Goal: Information Seeking & Learning: Check status

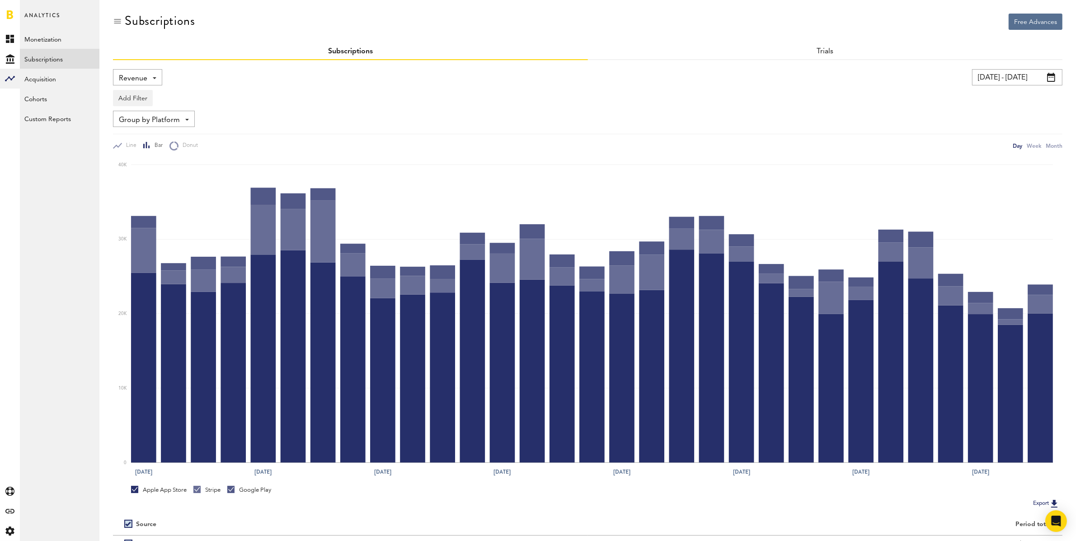
click at [994, 81] on input "[DATE] - [DATE]" at bounding box center [1017, 77] width 90 height 16
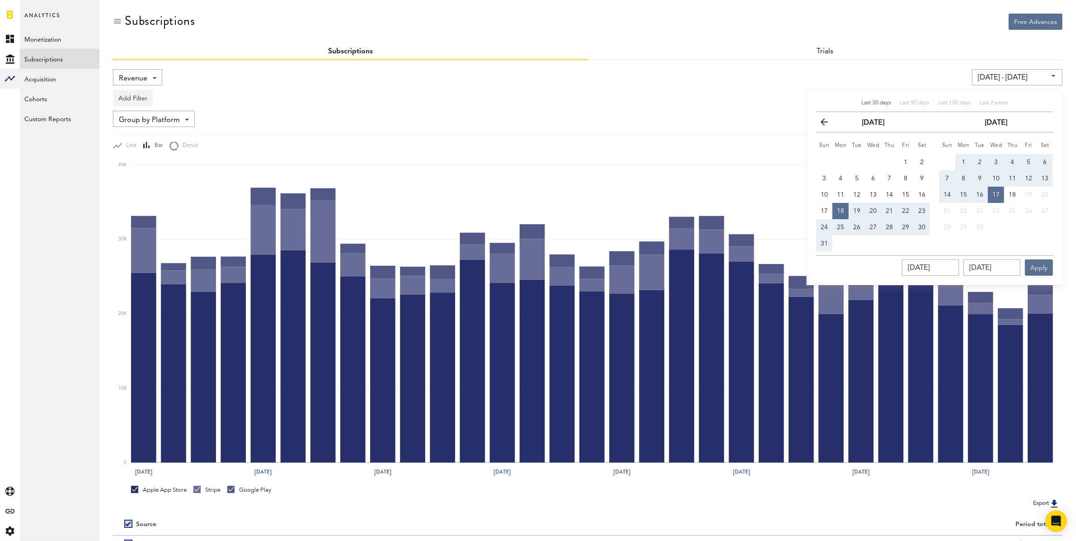
click at [828, 124] on icon "button" at bounding box center [828, 124] width 0 height 0
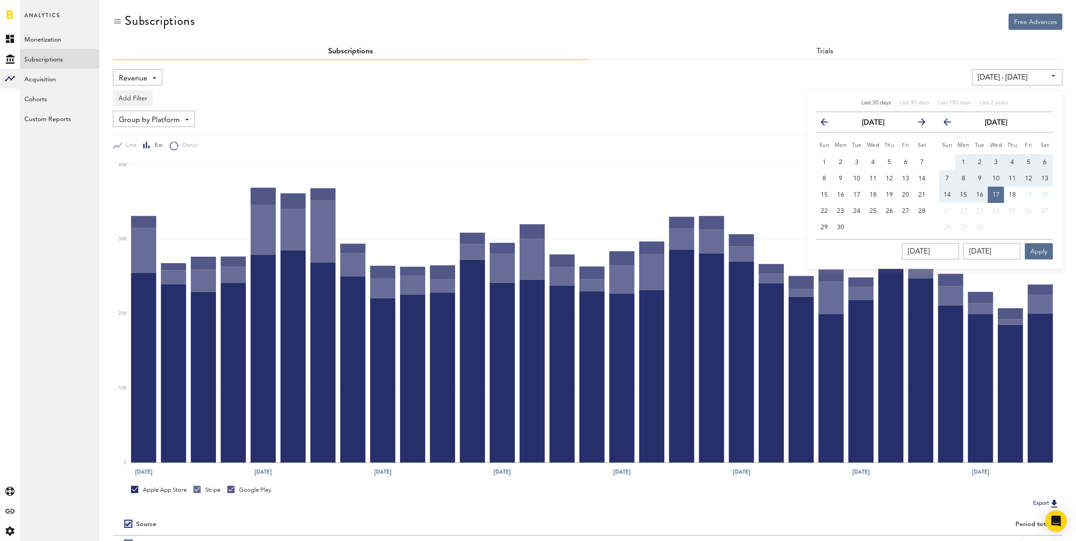
click at [828, 124] on icon "button" at bounding box center [828, 124] width 0 height 0
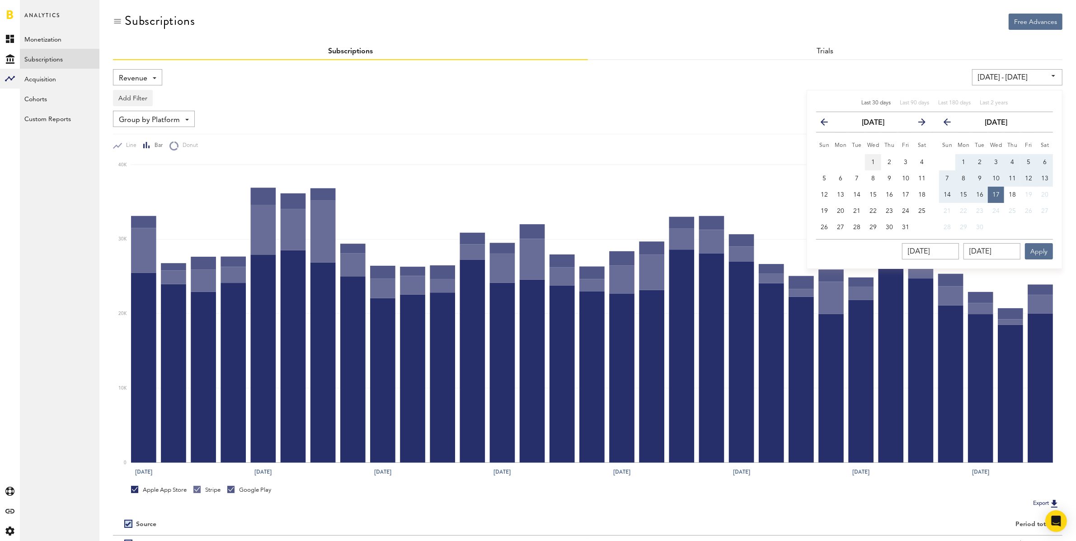
click at [870, 162] on button "1" at bounding box center [873, 162] width 16 height 16
type input "[DATE] - [DATE]"
type input "[DATE]"
click at [951, 124] on icon "button" at bounding box center [951, 124] width 0 height 0
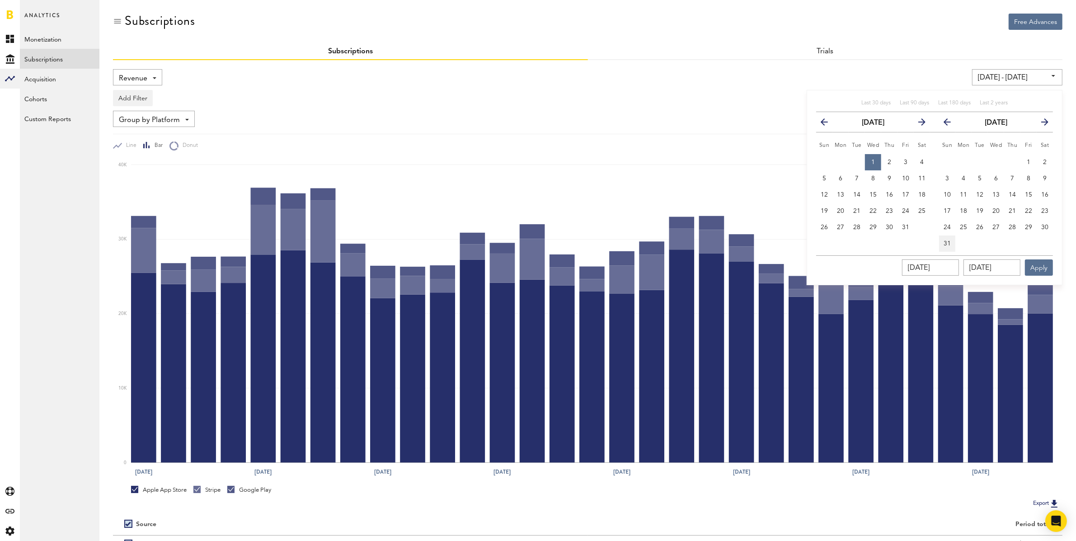
click at [951, 243] on span "31" at bounding box center [947, 243] width 7 height 6
type input "[DATE] - [DATE]"
type input "[DATE]"
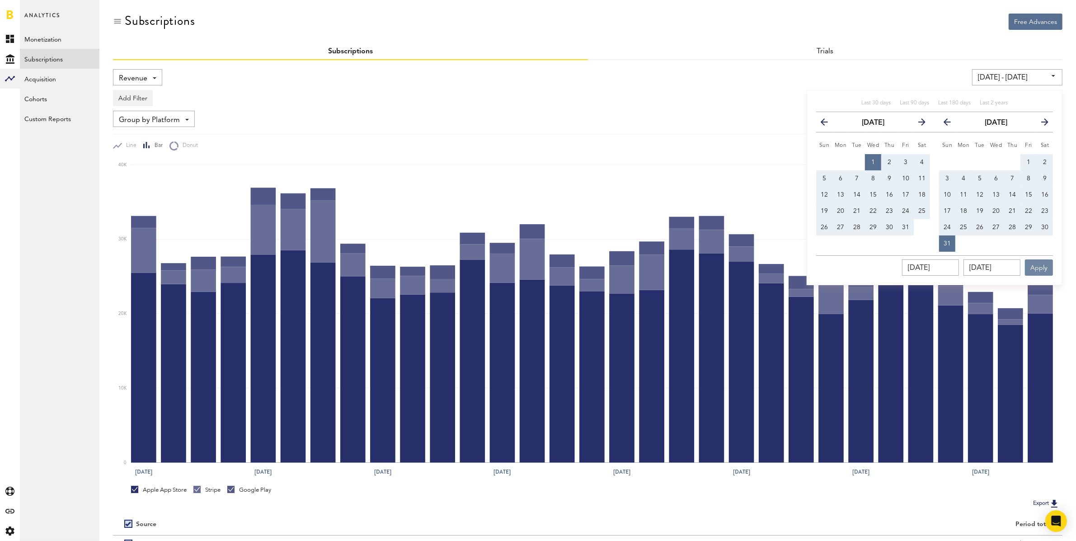
click at [1048, 266] on button "Apply" at bounding box center [1039, 267] width 28 height 16
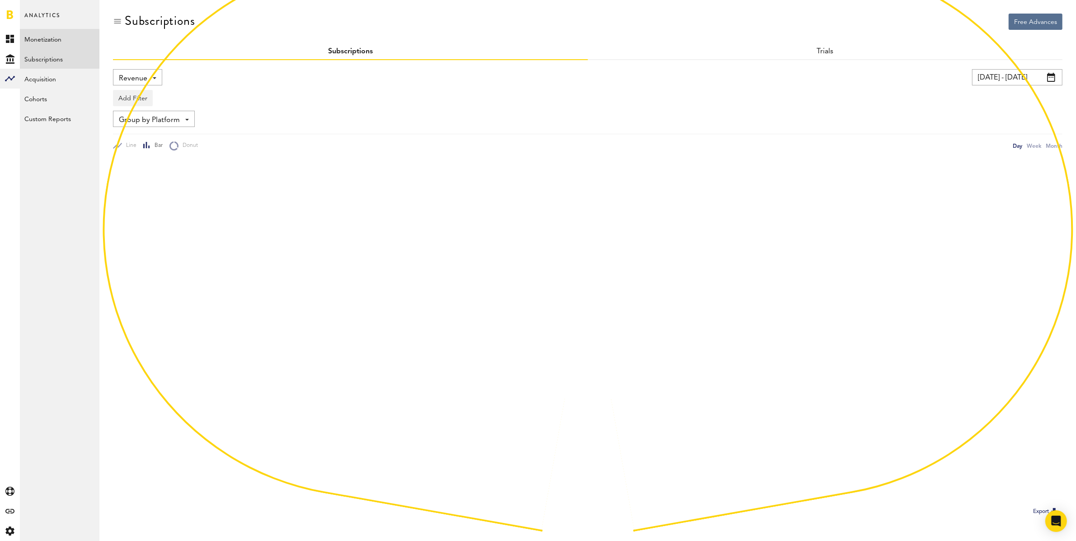
click at [58, 40] on link "Monetization" at bounding box center [60, 39] width 80 height 20
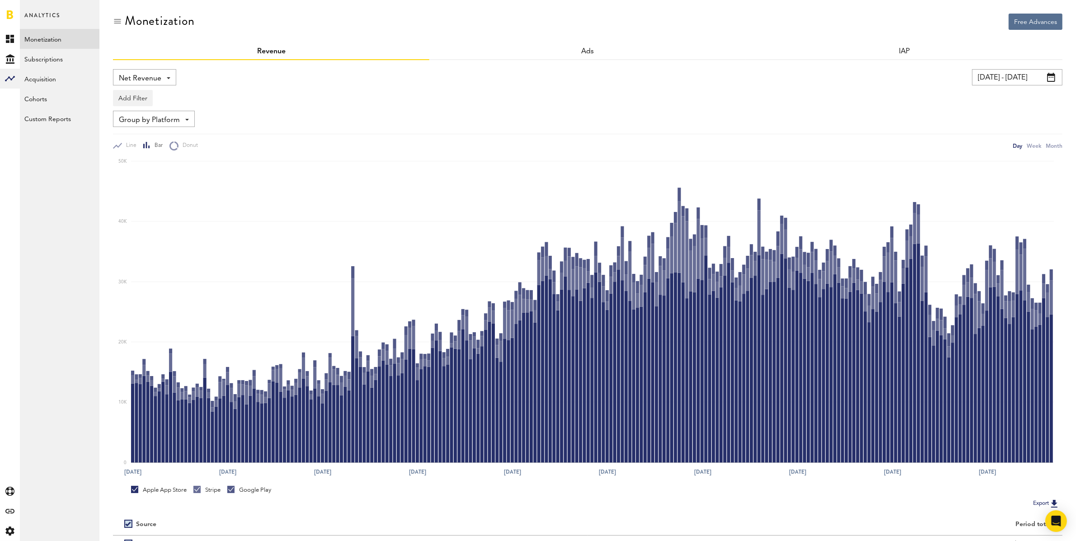
click at [153, 80] on span "Net Revenue" at bounding box center [140, 78] width 42 height 15
click at [152, 113] on span "Gross Revenue" at bounding box center [144, 114] width 45 height 15
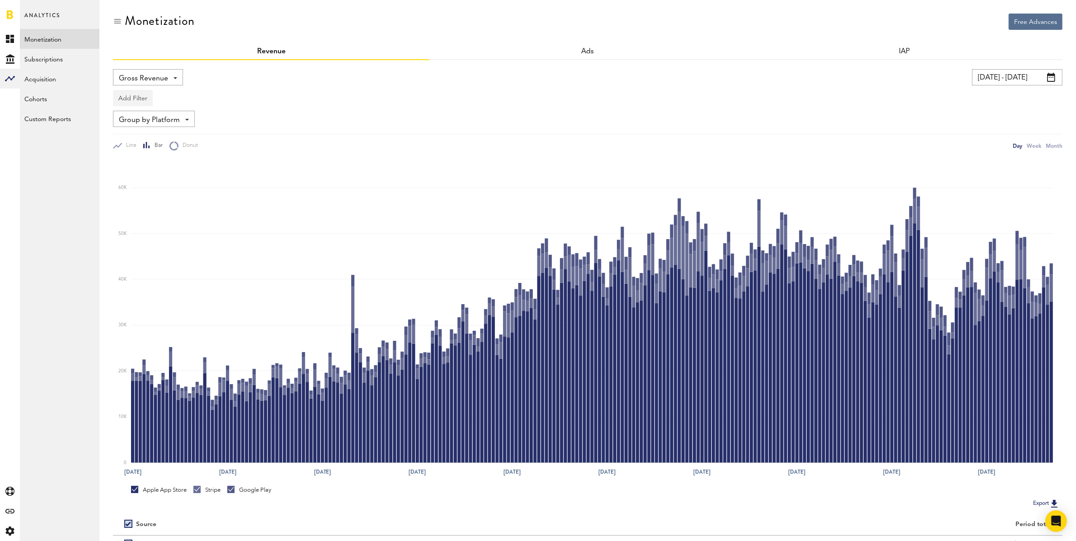
click at [130, 95] on button "Add Filter" at bounding box center [133, 98] width 40 height 16
click at [143, 139] on li "Apps" at bounding box center [146, 138] width 57 height 16
click at [157, 98] on div "Apps" at bounding box center [146, 99] width 39 height 15
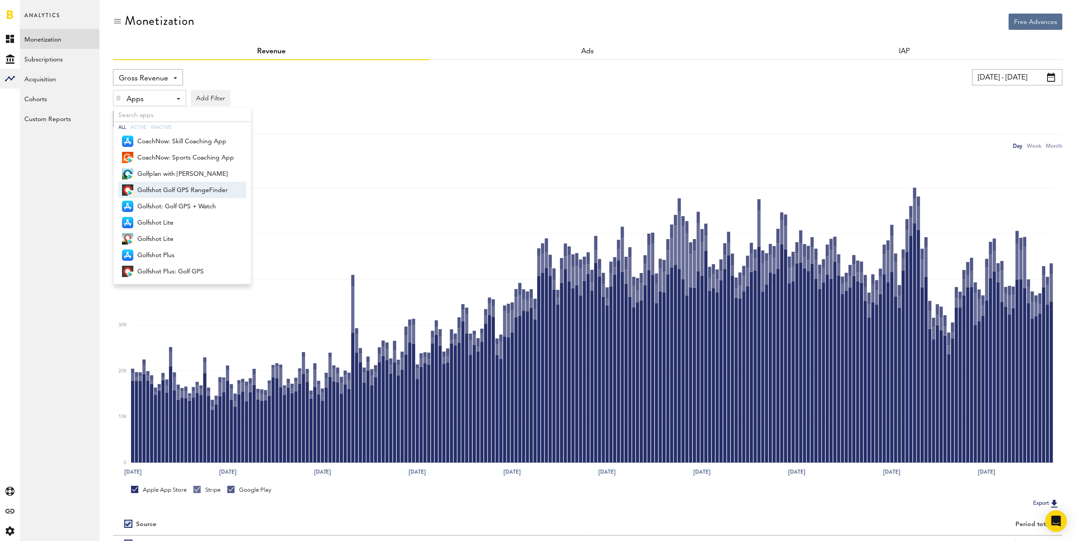
click at [170, 194] on span "Golfshot Golf GPS RangeFinder" at bounding box center [185, 190] width 97 height 15
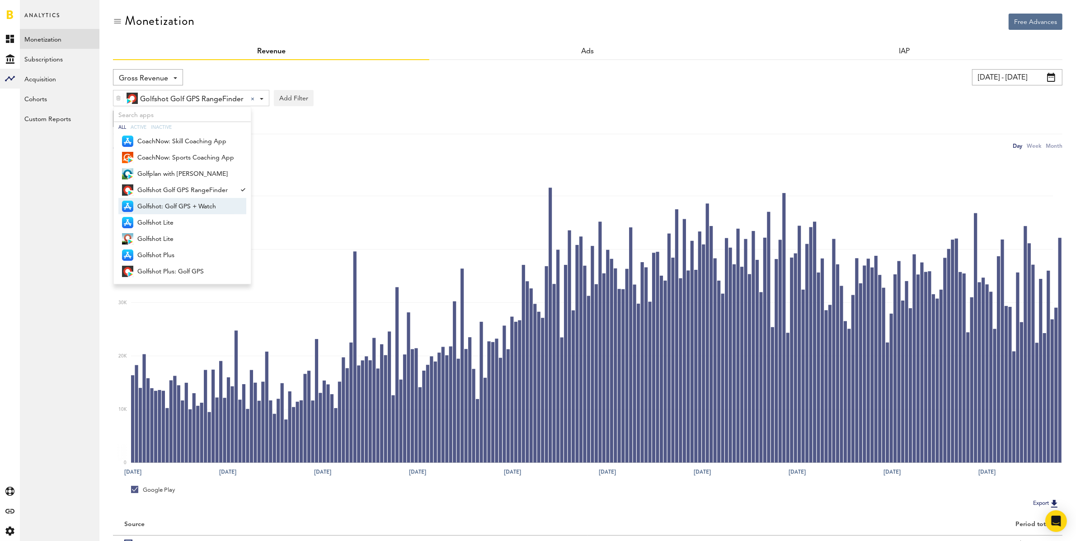
click at [169, 207] on span "Golfshot: Golf GPS + Watch" at bounding box center [185, 206] width 97 height 15
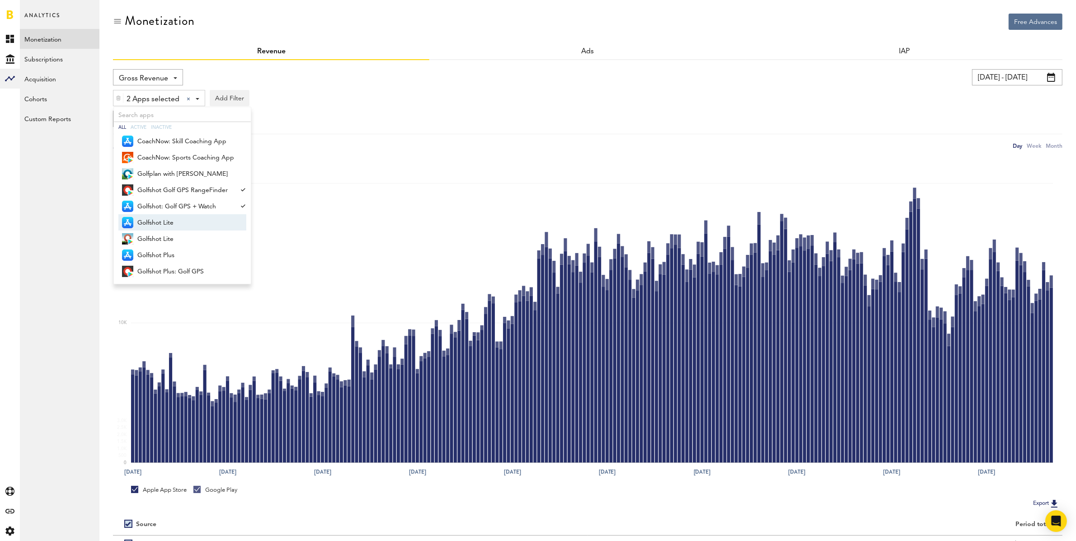
drag, startPoint x: 163, startPoint y: 220, endPoint x: 160, endPoint y: 226, distance: 6.9
click at [163, 220] on span "Golfshot Lite" at bounding box center [185, 222] width 97 height 15
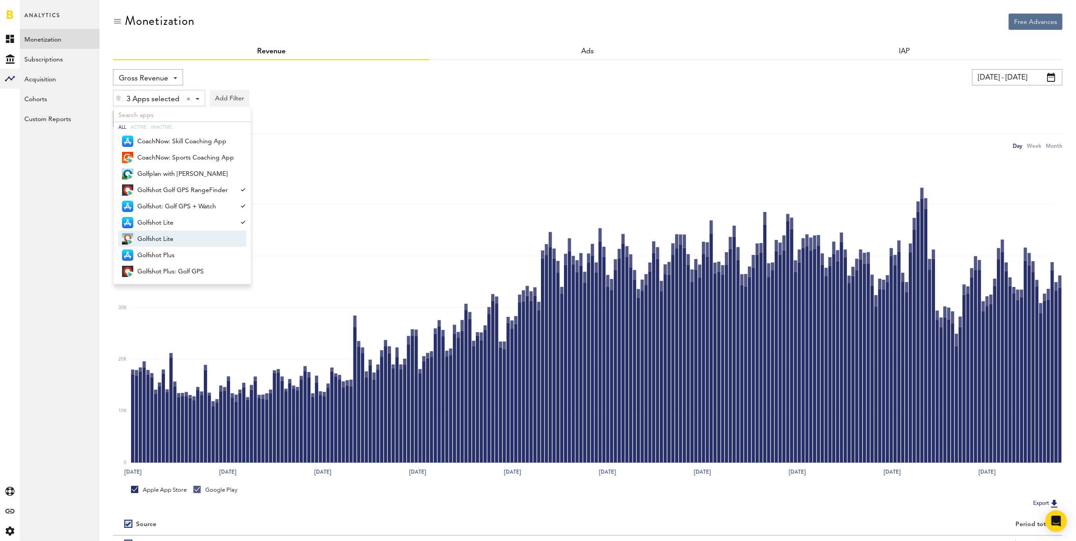
click at [159, 238] on span "Golfshot Lite" at bounding box center [185, 238] width 97 height 15
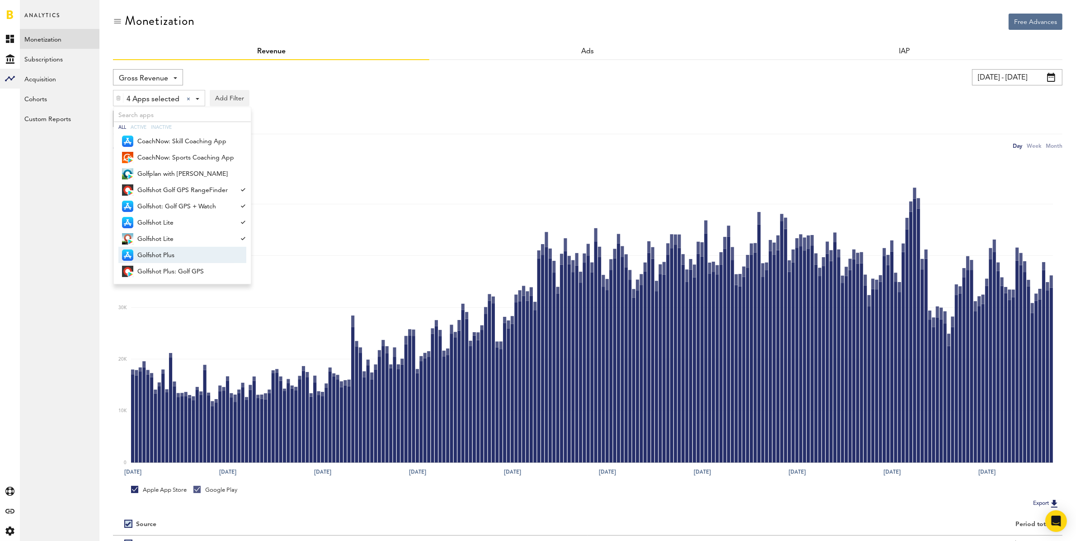
click at [163, 254] on span "Golfshot Plus" at bounding box center [185, 255] width 97 height 15
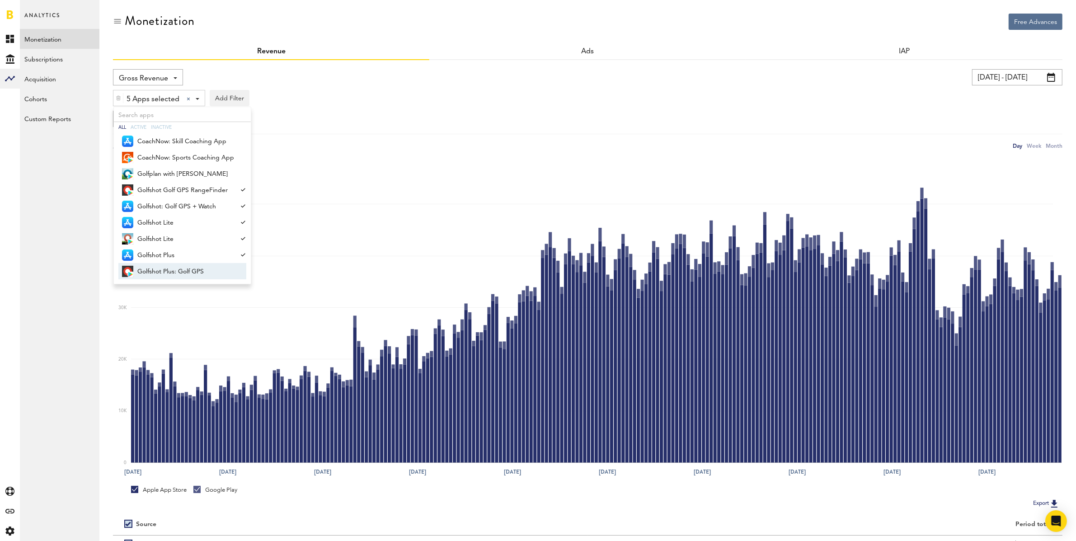
click at [175, 270] on span "Golfshot Plus: Golf GPS" at bounding box center [185, 271] width 97 height 15
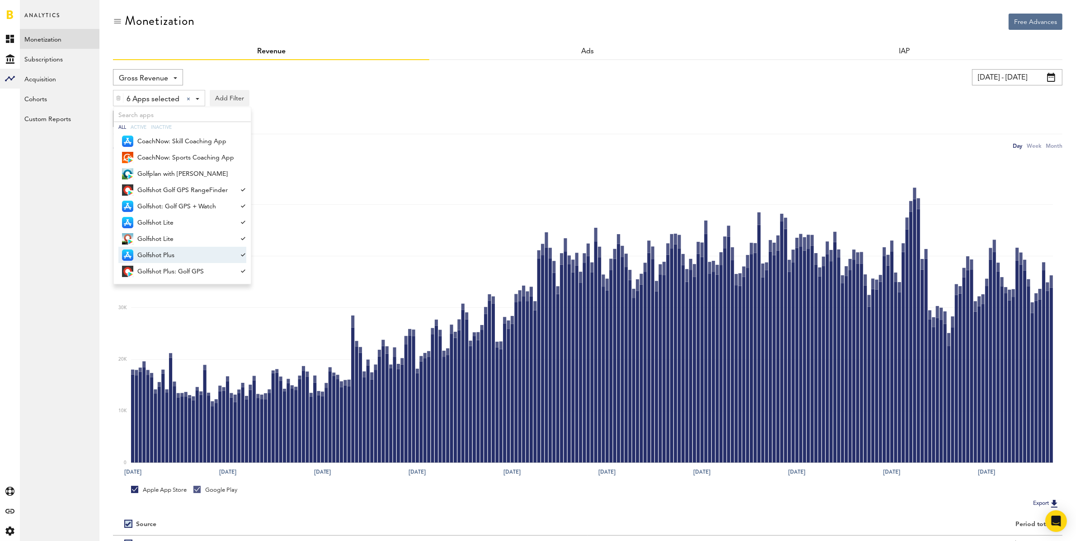
click at [368, 109] on div "Gross Revenue Net Revenue Gross Revenue Profit [DATE] - [DATE] Last 30 days Las…" at bounding box center [588, 109] width 950 height 81
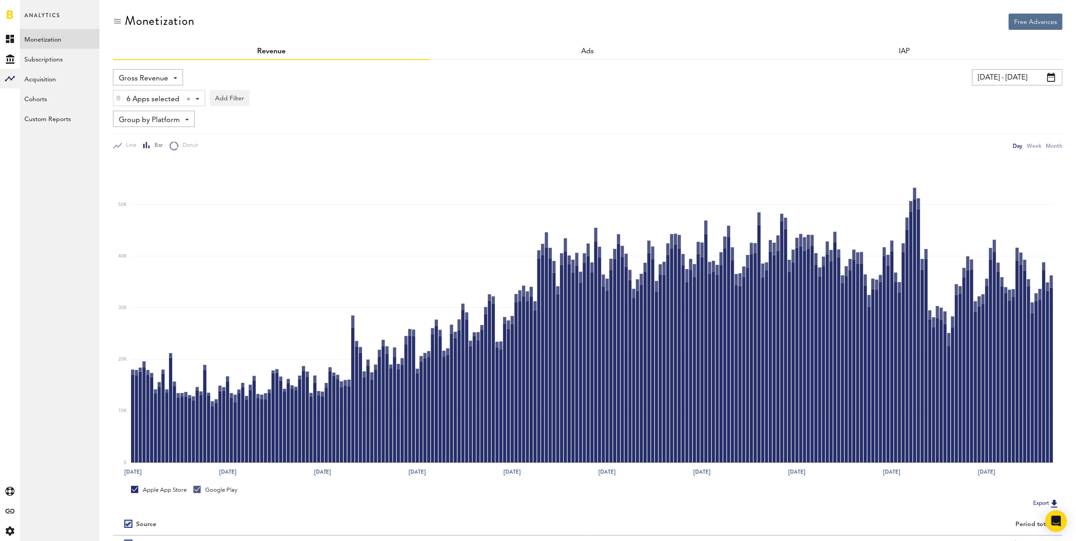
click at [118, 99] on img at bounding box center [118, 98] width 5 height 6
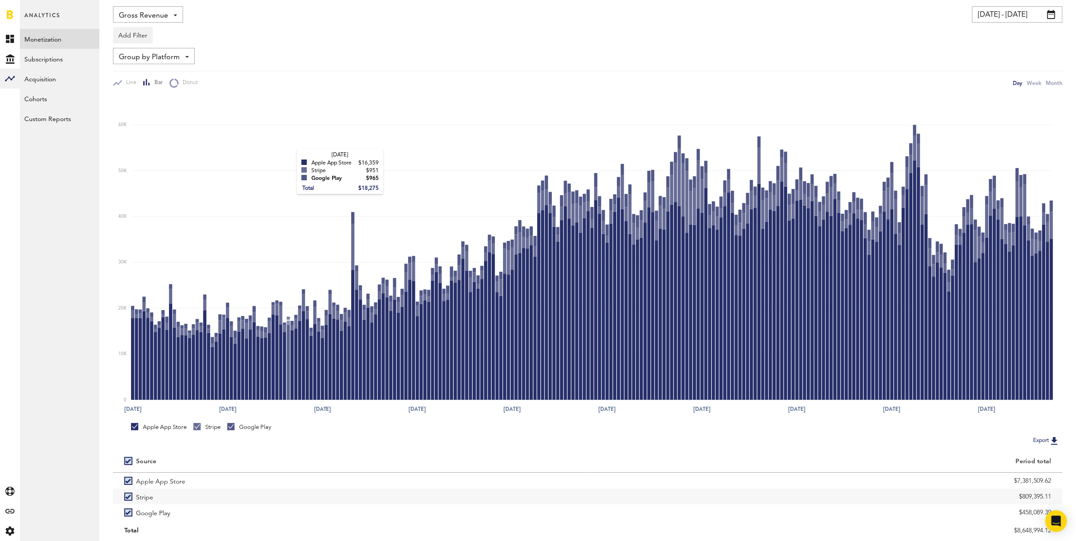
scroll to position [91, 0]
